Goal: Information Seeking & Learning: Find specific fact

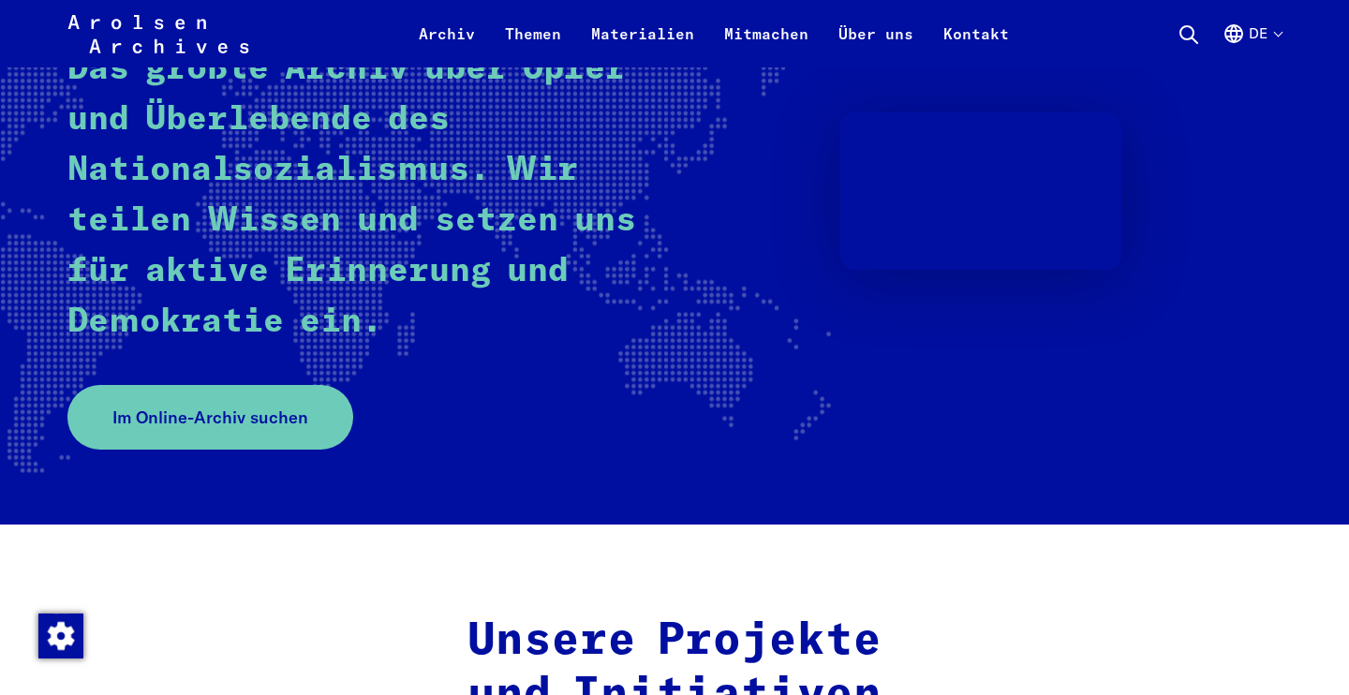
scroll to position [304, 0]
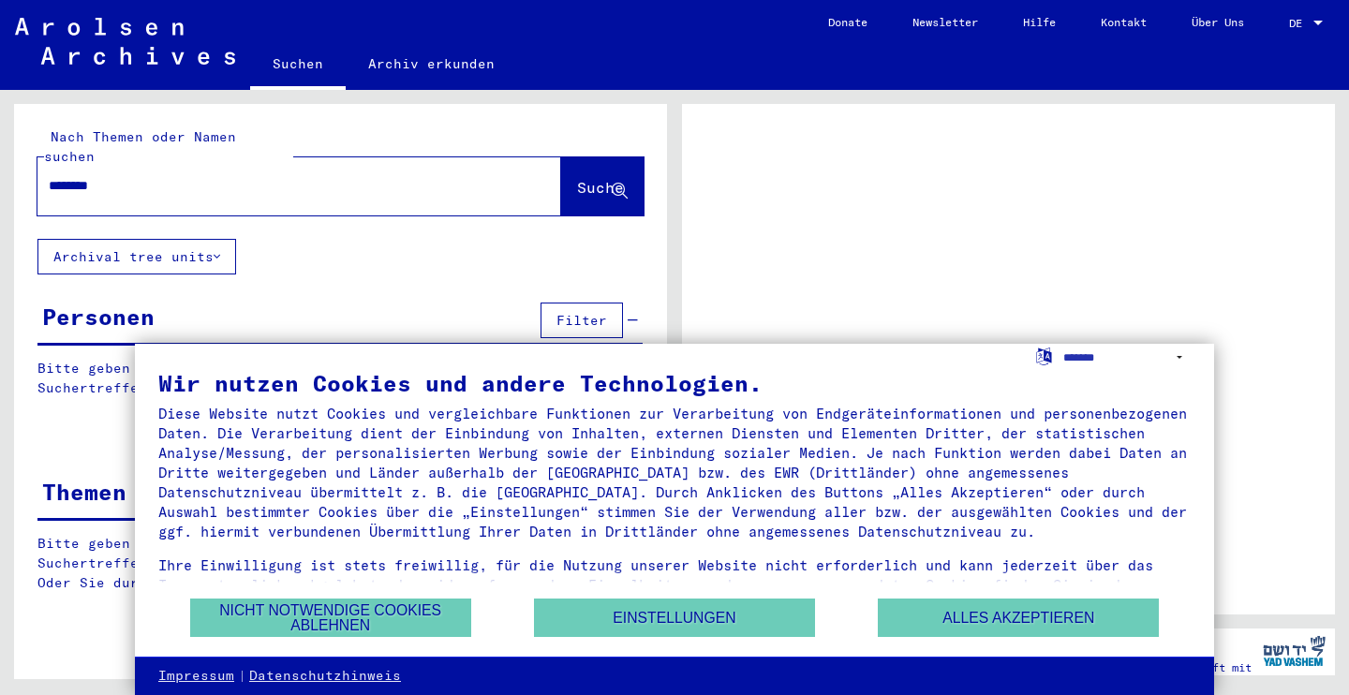
type input "*********"
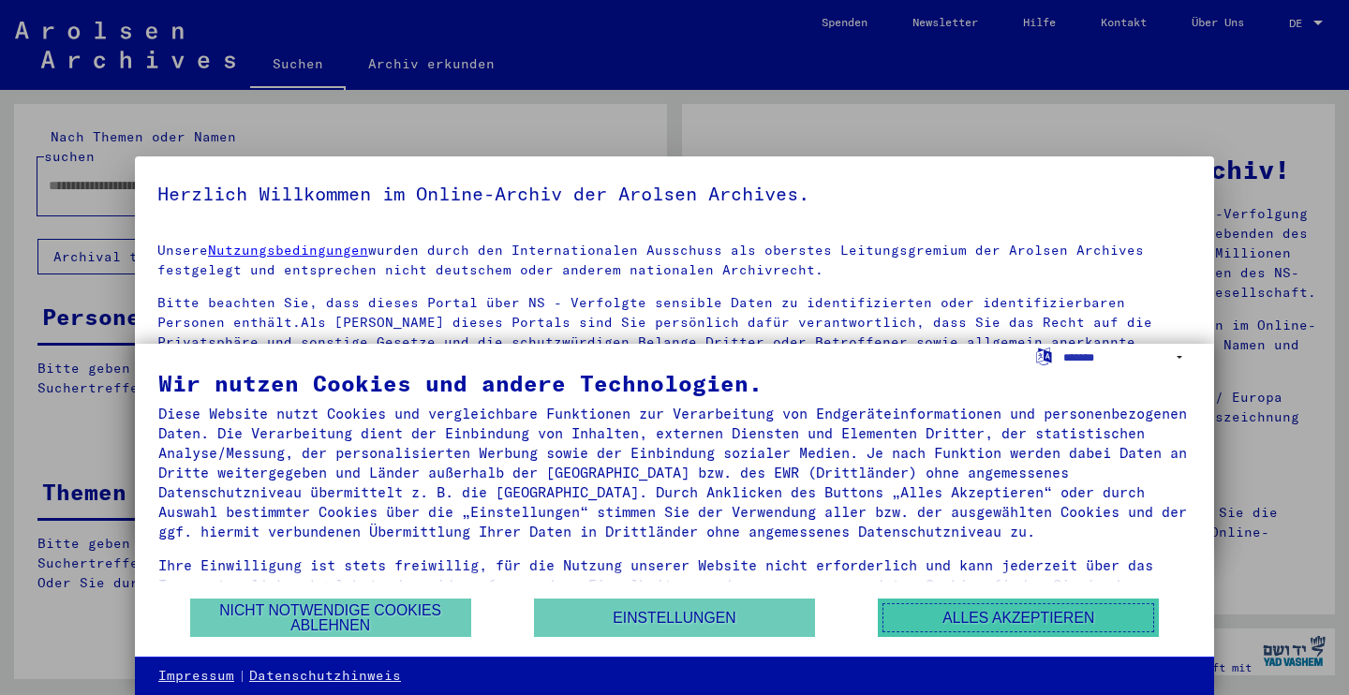
click at [951, 602] on button "Alles akzeptieren" at bounding box center [1018, 618] width 281 height 38
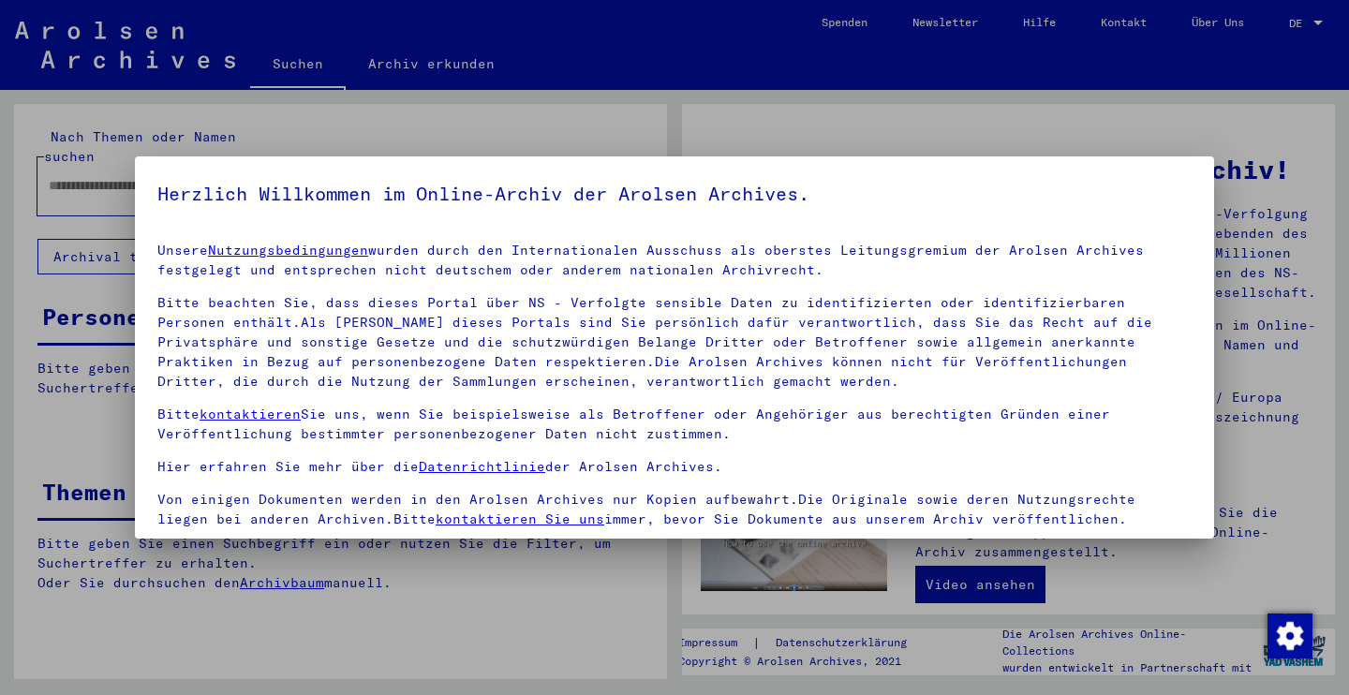
click at [89, 237] on div at bounding box center [674, 347] width 1349 height 695
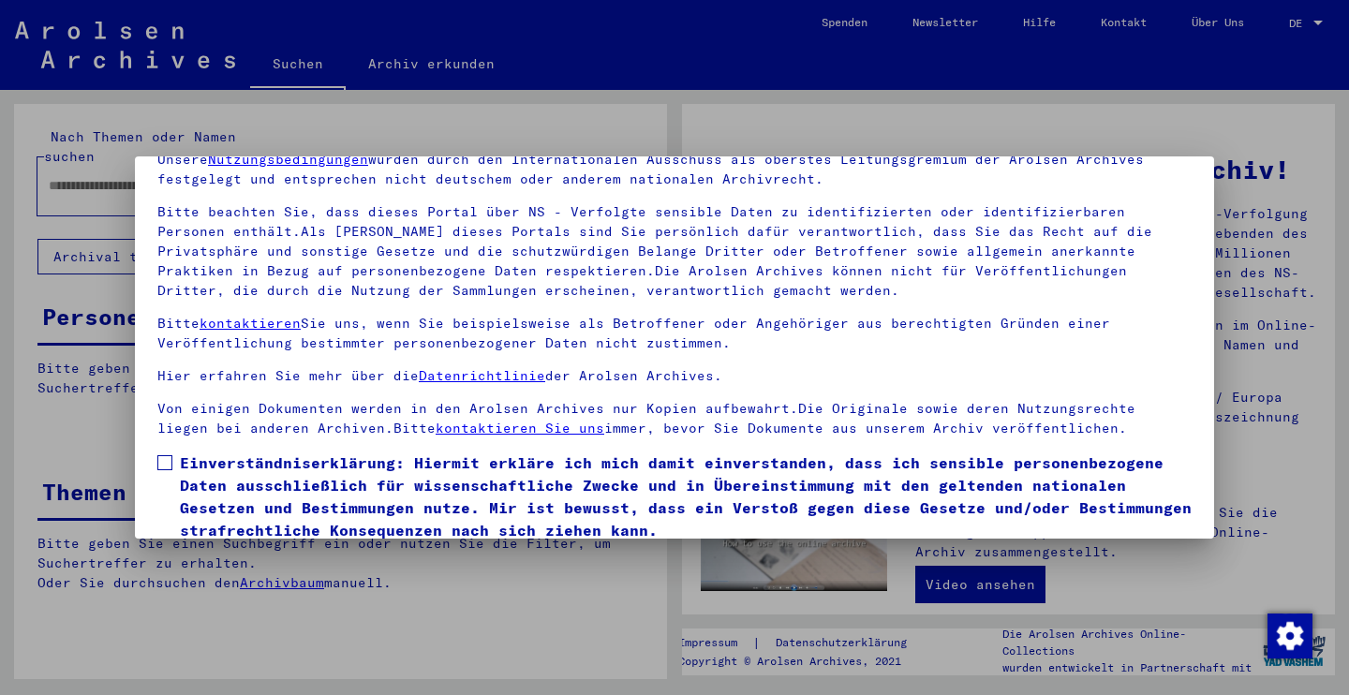
scroll to position [161, 0]
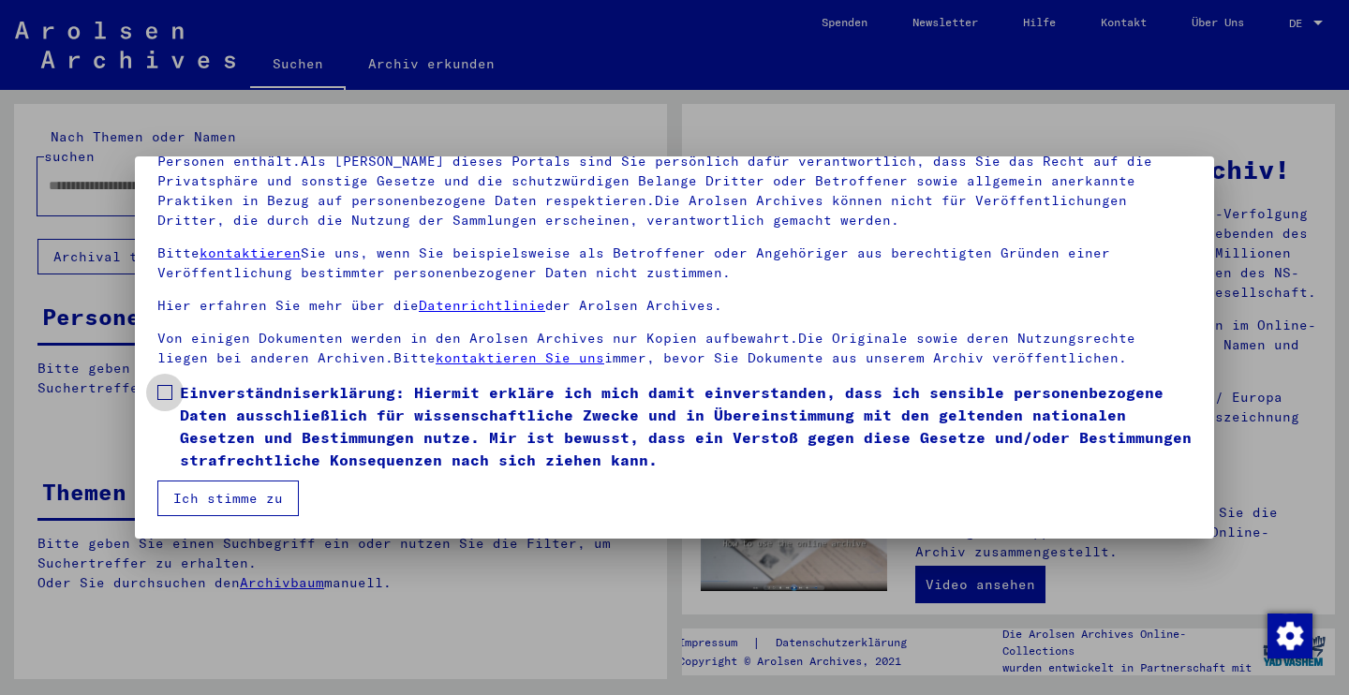
click at [178, 385] on label "Einverständniserklärung: Hiermit erkläre ich mich damit einverstanden, dass ich…" at bounding box center [674, 426] width 1034 height 90
click at [216, 489] on button "Ich stimme zu" at bounding box center [227, 499] width 141 height 36
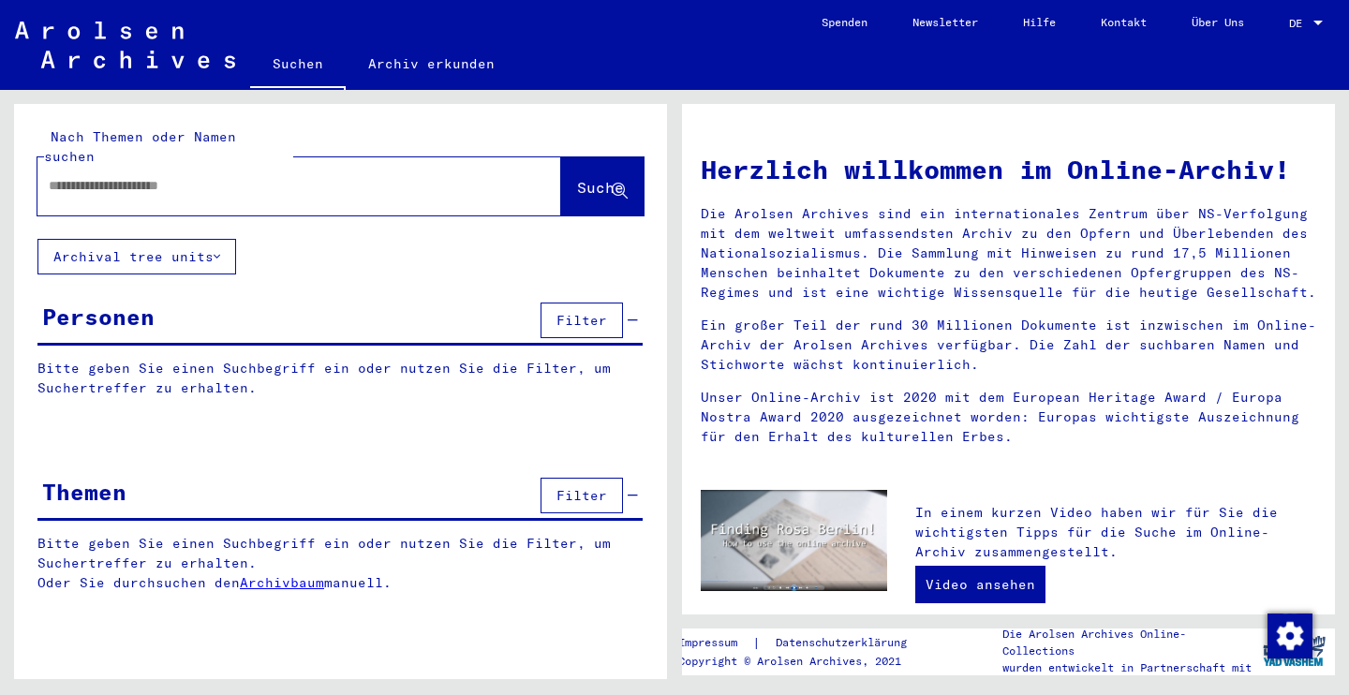
click at [111, 176] on input "text" at bounding box center [277, 186] width 456 height 20
type input "**********"
click at [611, 178] on span "Suche" at bounding box center [600, 187] width 47 height 19
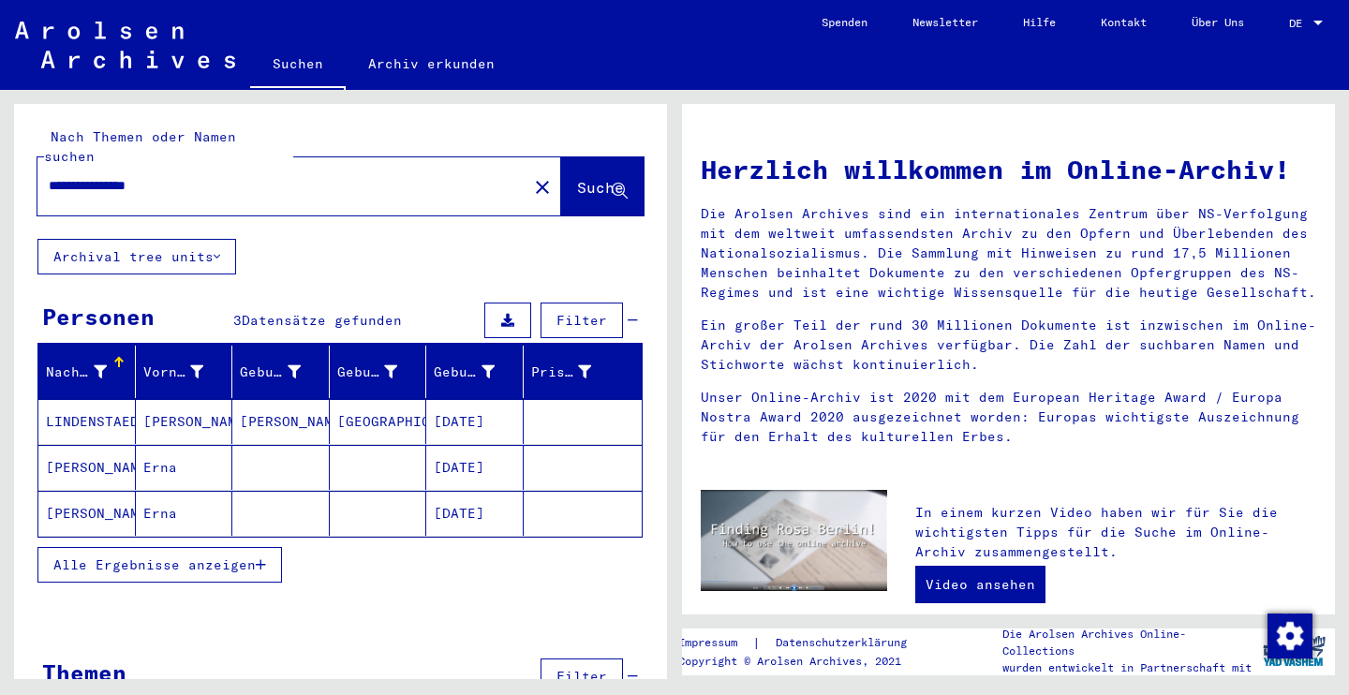
click at [93, 445] on mat-cell "RINE LINDENSTAEDT" at bounding box center [86, 467] width 97 height 45
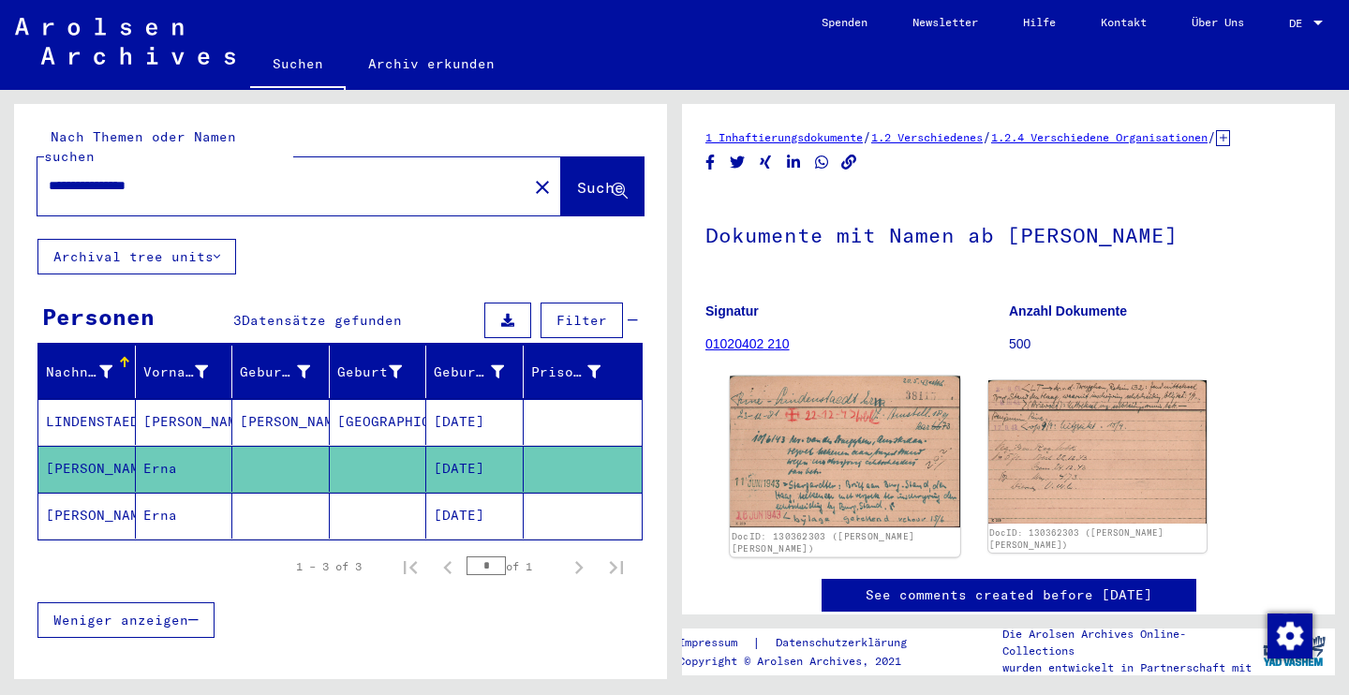
click at [819, 478] on img at bounding box center [845, 453] width 230 height 152
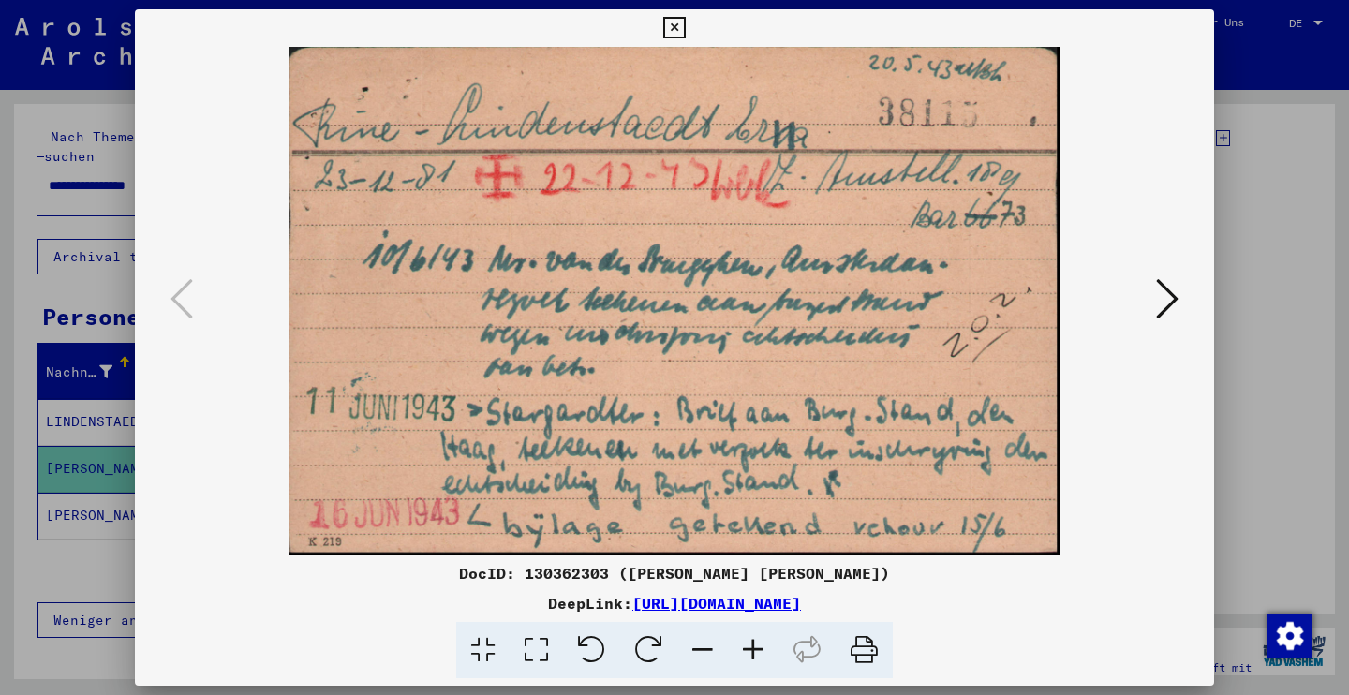
click at [1167, 292] on icon at bounding box center [1167, 298] width 22 height 45
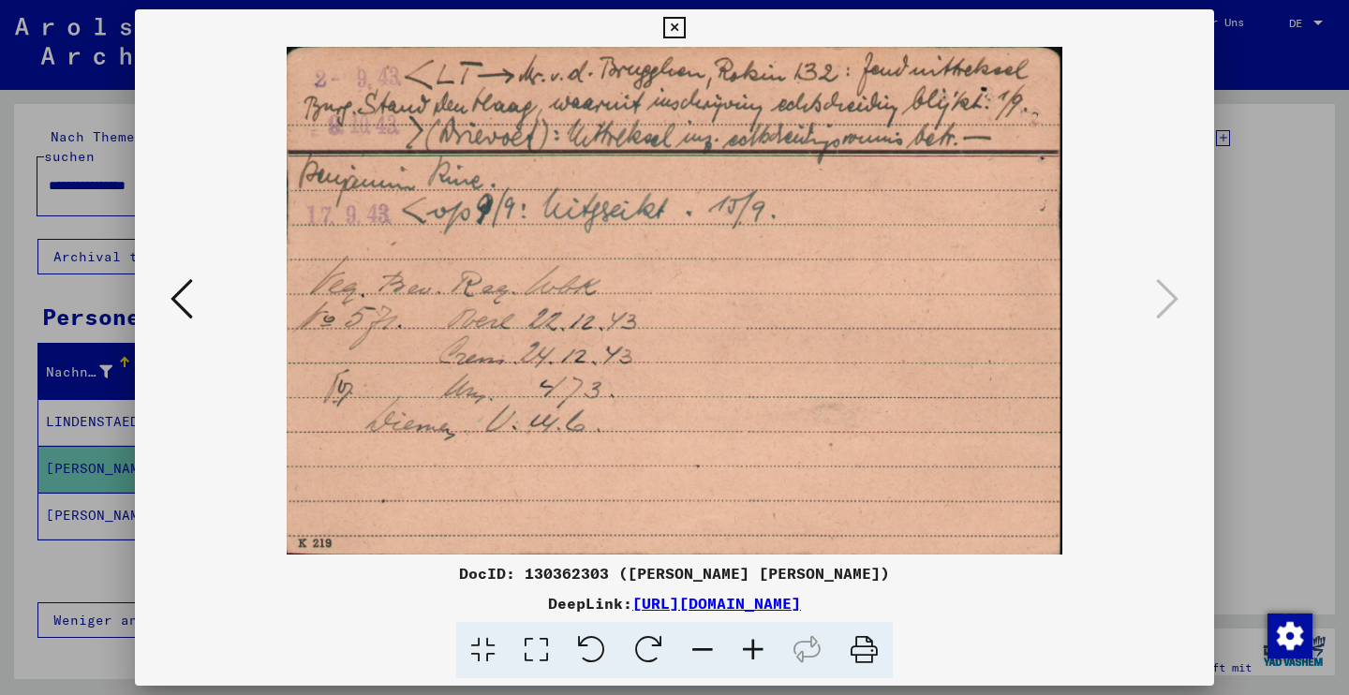
click at [179, 290] on icon at bounding box center [182, 298] width 22 height 45
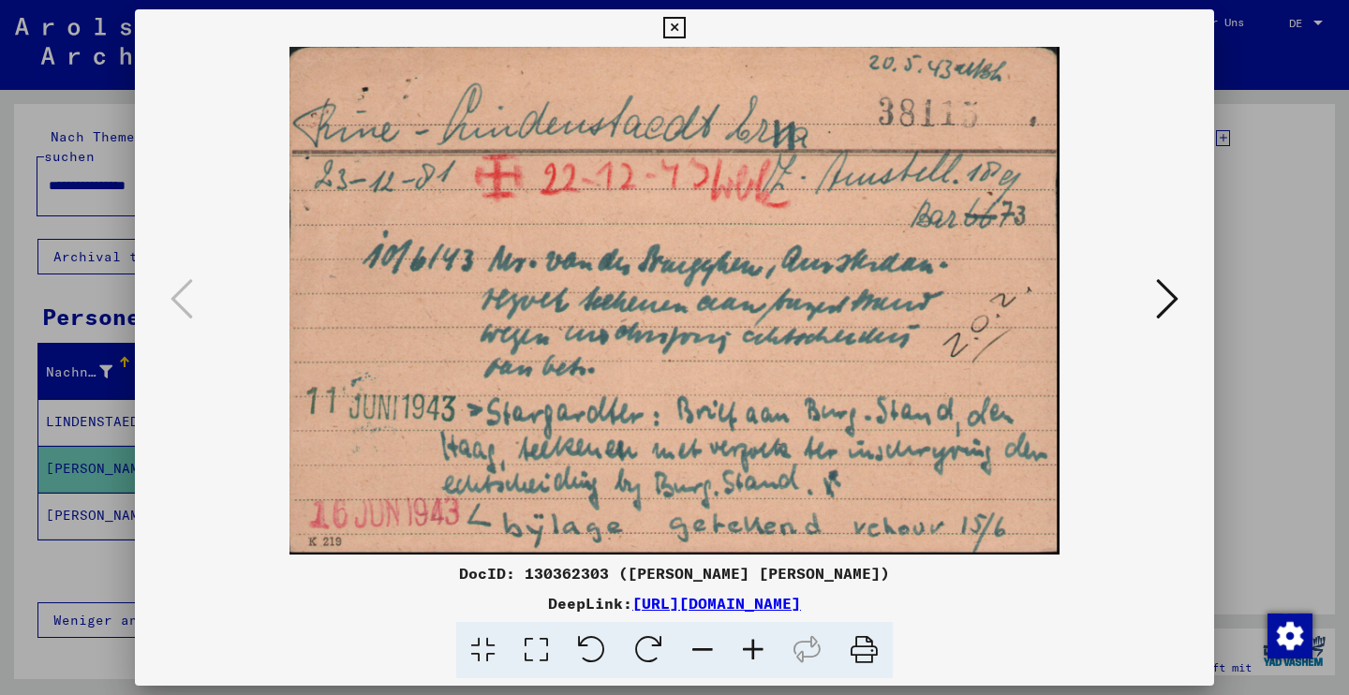
click at [685, 22] on icon at bounding box center [674, 28] width 22 height 22
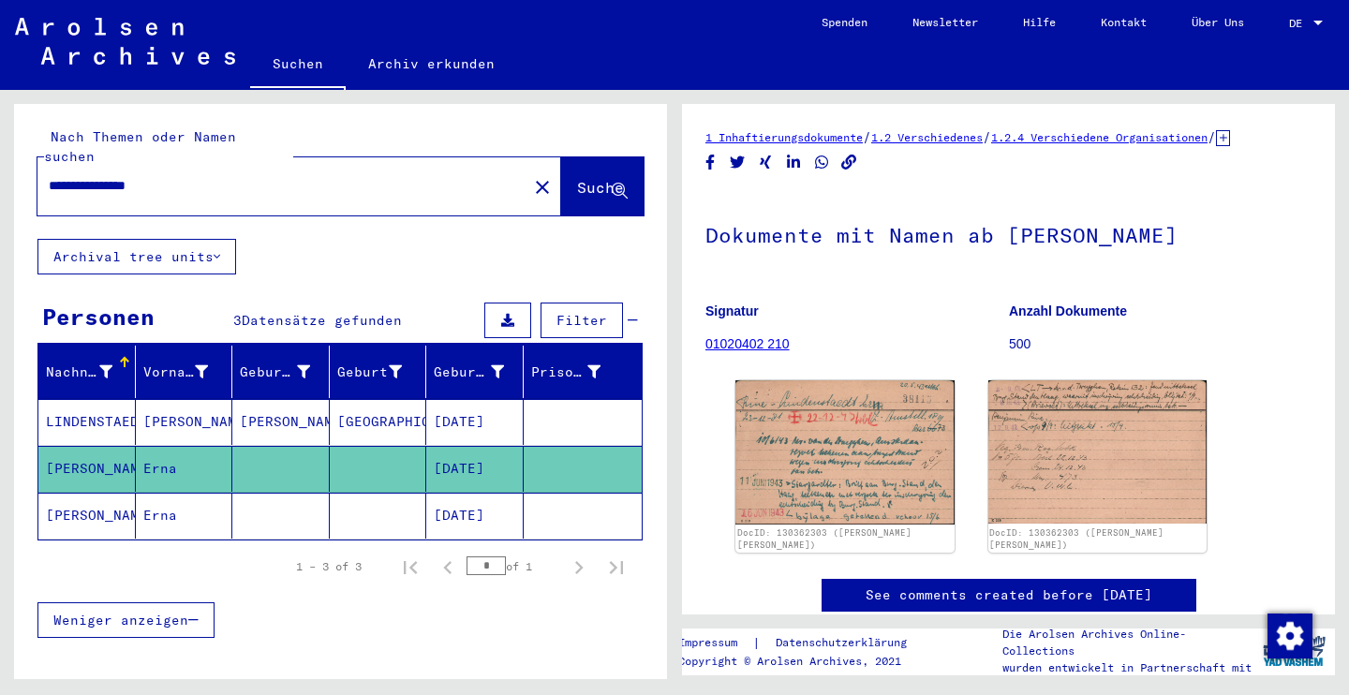
click at [73, 403] on mat-cell "LINDENSTAEDT" at bounding box center [86, 422] width 97 height 46
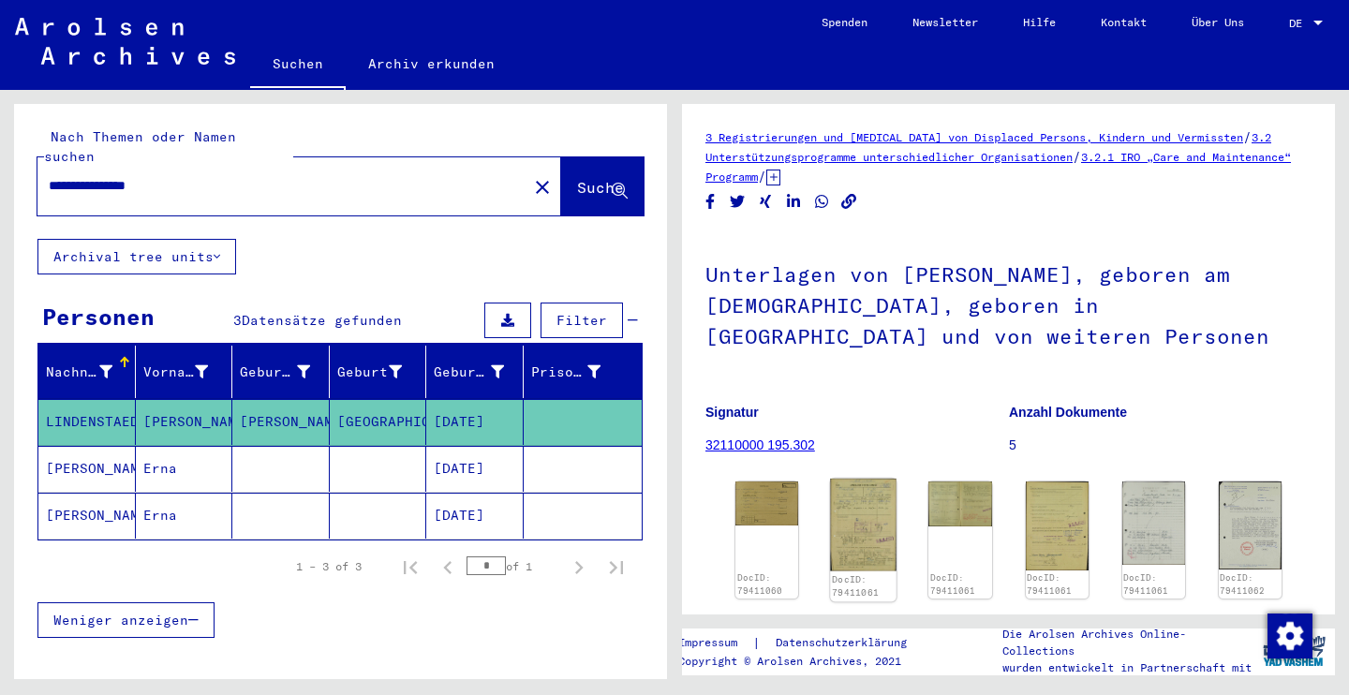
click at [854, 533] on img at bounding box center [863, 525] width 67 height 93
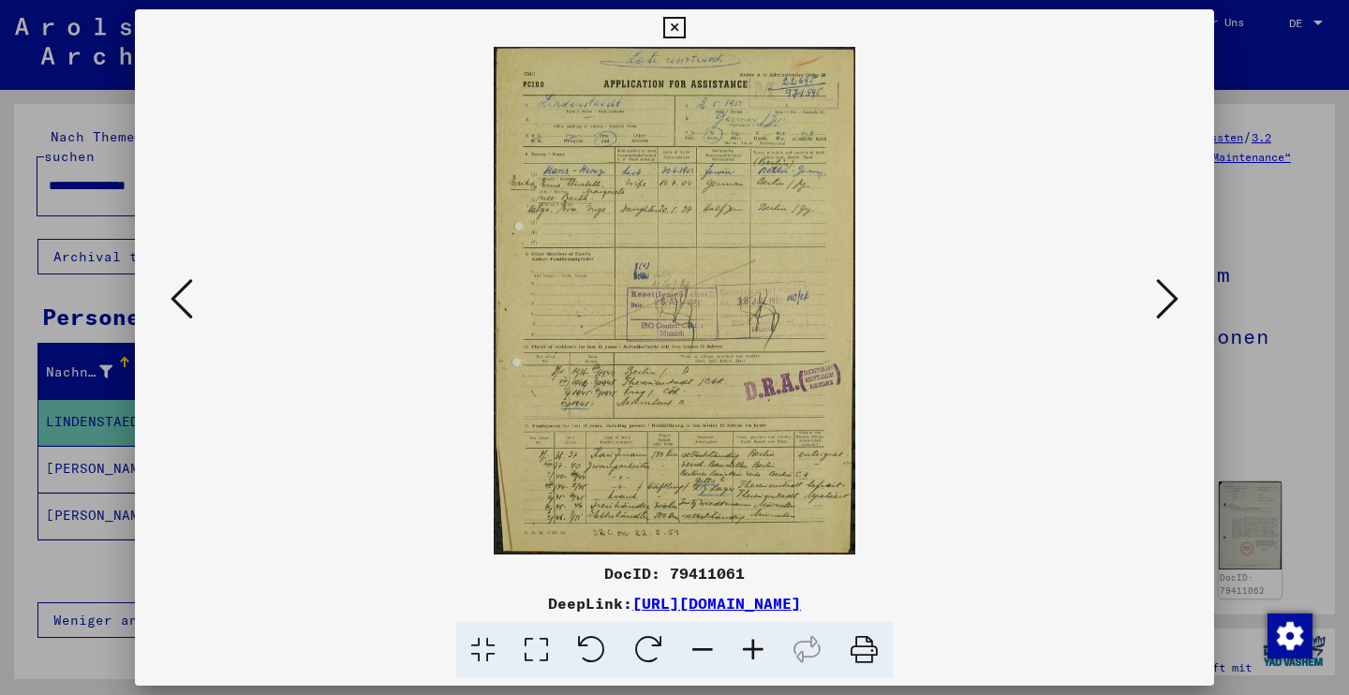
click at [685, 26] on icon at bounding box center [674, 28] width 22 height 22
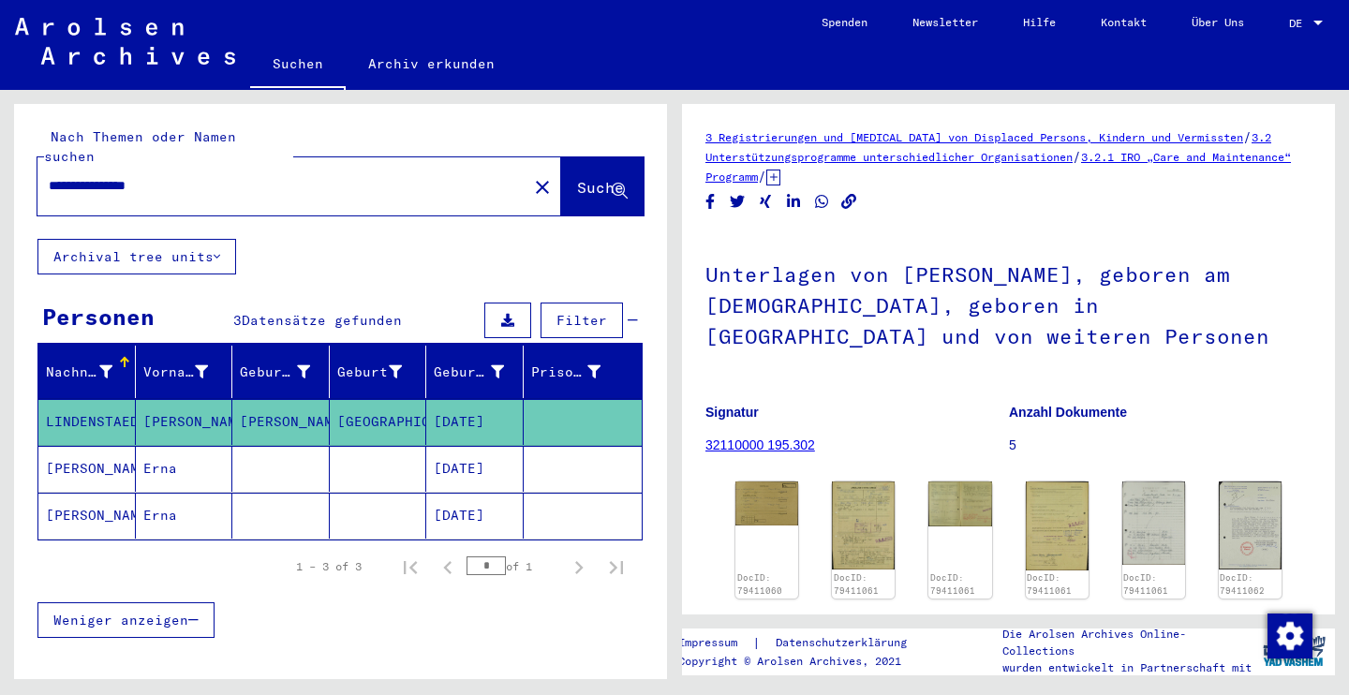
click at [92, 446] on mat-cell "RINE LINDENSTAEDT" at bounding box center [86, 469] width 97 height 46
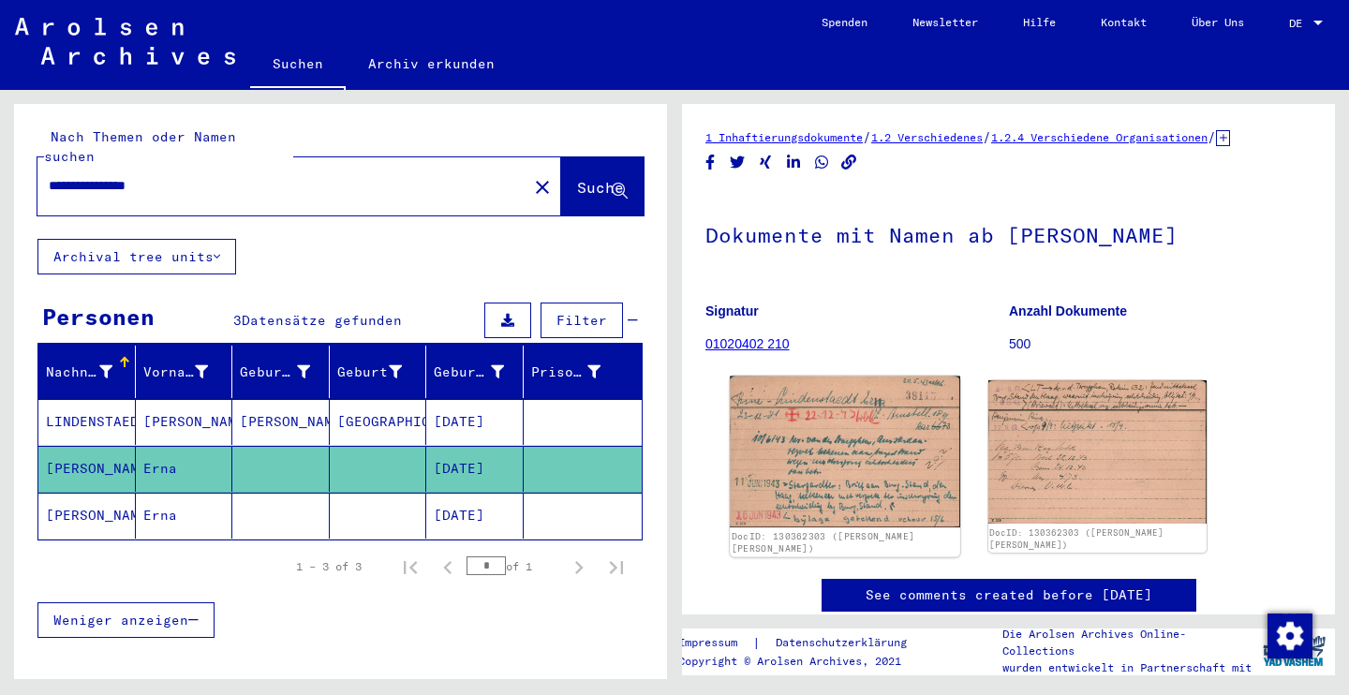
click at [821, 437] on img at bounding box center [845, 453] width 230 height 152
